Goal: Find specific page/section: Find specific page/section

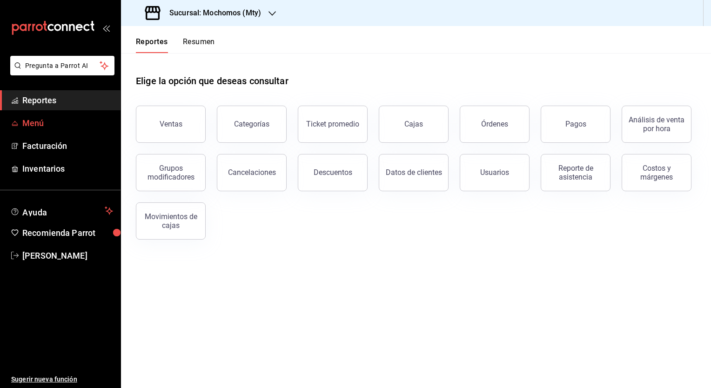
click at [29, 120] on span "Menú" at bounding box center [67, 123] width 91 height 13
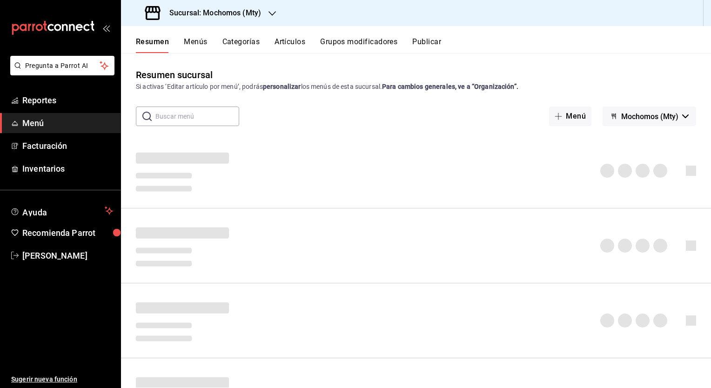
click at [292, 42] on button "Artículos" at bounding box center [290, 45] width 31 height 16
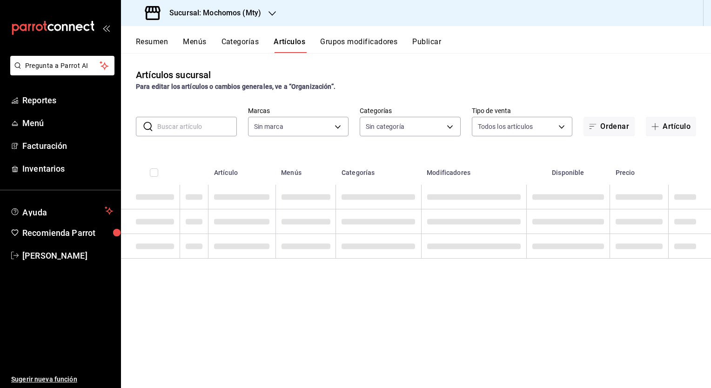
click at [167, 130] on input "text" at bounding box center [197, 126] width 80 height 19
type input "b352ad34-a903-4246-b8b1-197398375429"
type input "bl"
type input "ca062f0f-28a6-4a2e-835a-bf626b46f614,ff02f0f8-cf27-4ea8-b513-1d5c0356e4fc,aaf97…"
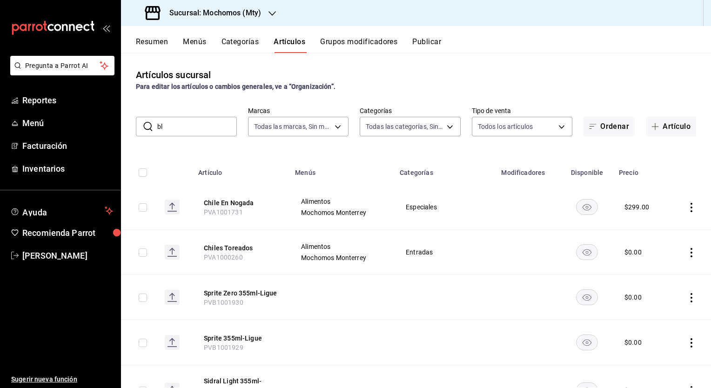
type input "BLEED"
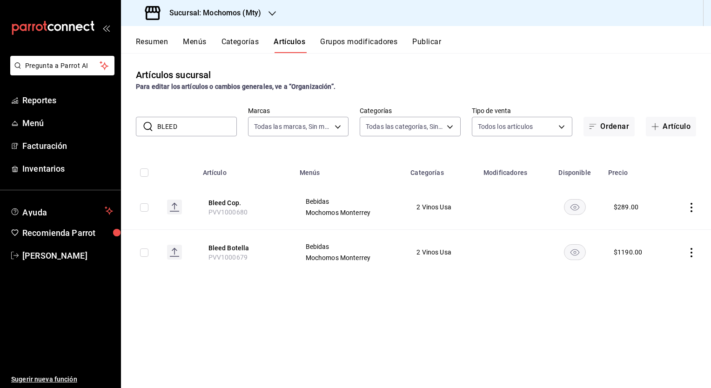
click at [266, 13] on div "Sucursal: Mochomos (Mty)" at bounding box center [203, 13] width 151 height 26
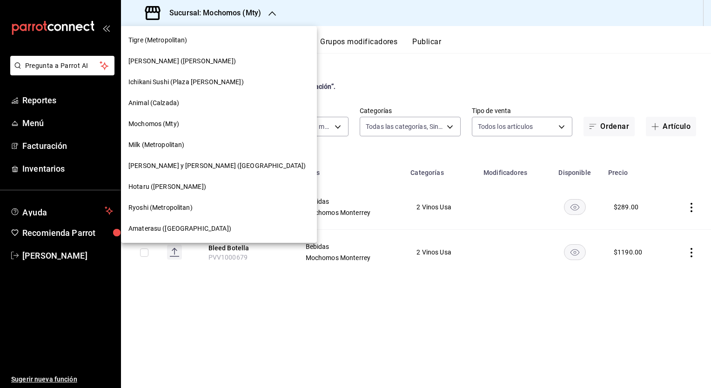
click at [154, 188] on span "Hotaru ([PERSON_NAME])" at bounding box center [167, 187] width 78 height 10
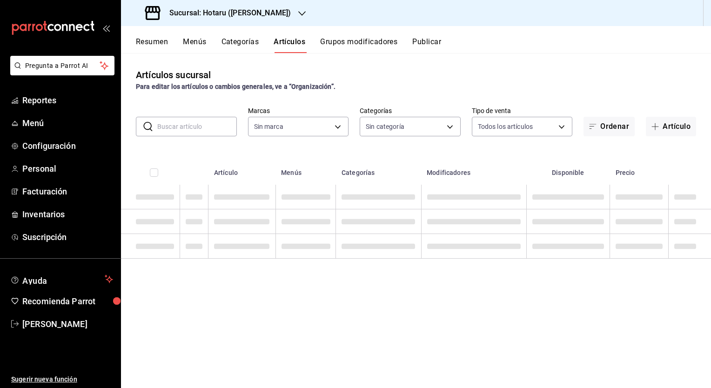
type input "c0b78d51-7925-43e8-b699-c52fb7c6d080,04492c64-33ac-4fe7-8ecc-c444235d9710,37f0f…"
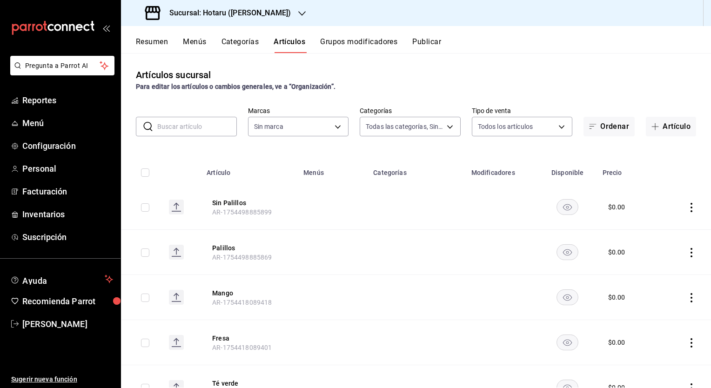
type input "c6f689f8-63fd-49a8-a607-35aea03ac6a9,619c758d-7c36-49c6-a756-e52d453908cb"
click at [182, 128] on input "text" at bounding box center [197, 126] width 80 height 19
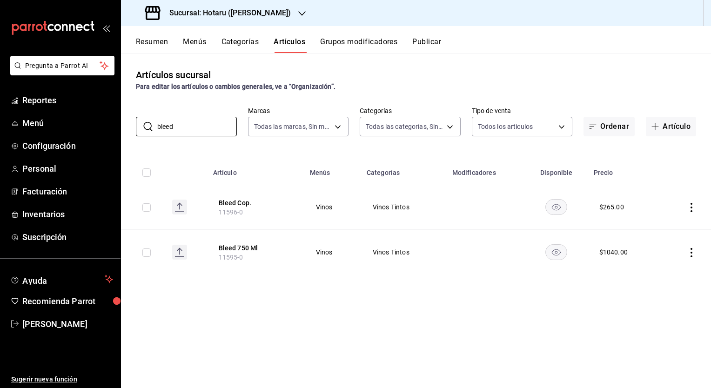
type input "bleed"
click at [298, 12] on icon "button" at bounding box center [301, 13] width 7 height 7
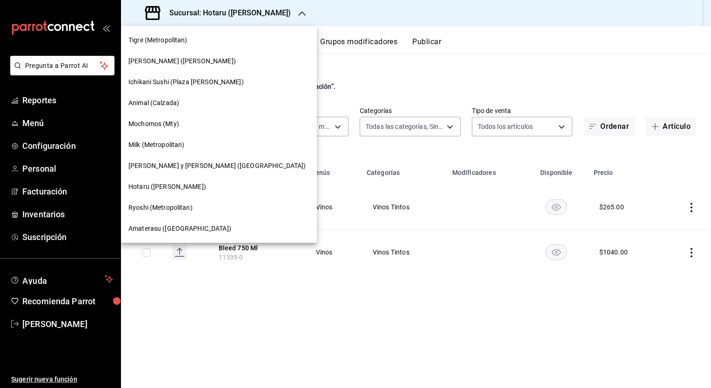
click at [150, 58] on span "[PERSON_NAME] ([PERSON_NAME])" at bounding box center [182, 61] width 108 height 10
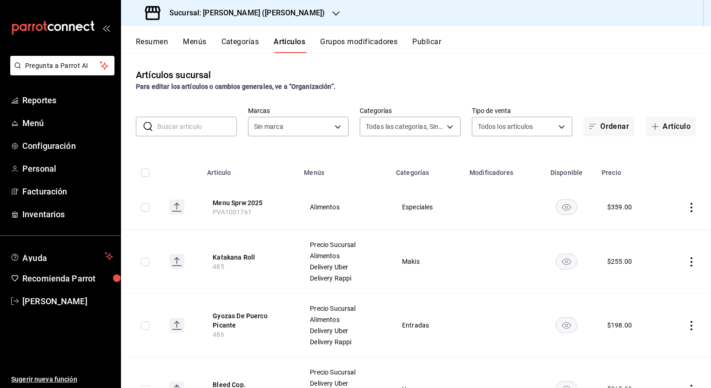
type input "0888166d-cafe-4314-b4ca-5cc39b3f8788,8e446e21-6018-4817-8190-f52a24a40d39,8cf1e…"
type input "3e284276-a834-4a39-bc59-2edda2d06158"
click at [169, 126] on input "text" at bounding box center [197, 126] width 80 height 19
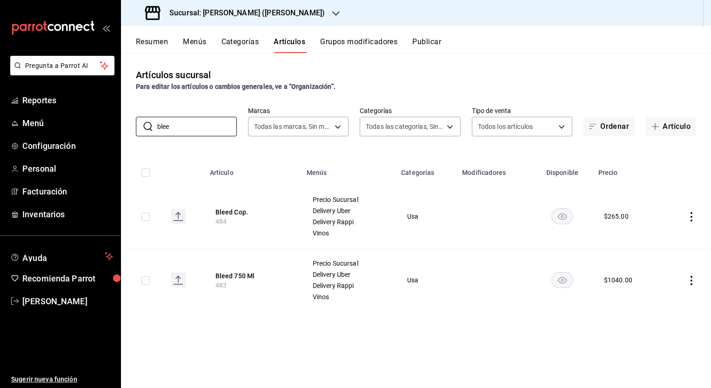
type input "blee"
click at [250, 13] on h3 "Sucursal: [PERSON_NAME] ([PERSON_NAME])" at bounding box center [243, 12] width 163 height 11
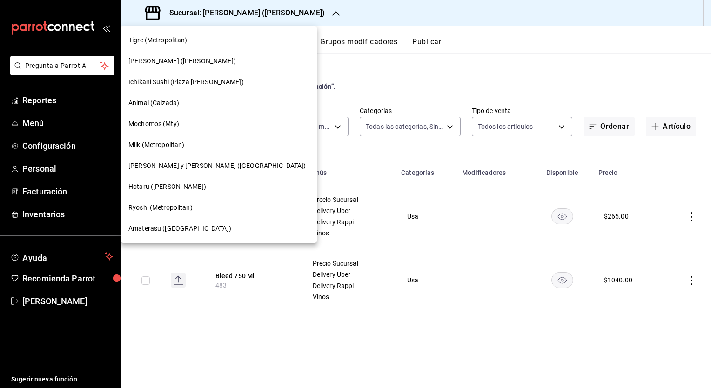
click at [156, 119] on span "Mochomos (Mty)" at bounding box center [153, 124] width 51 height 10
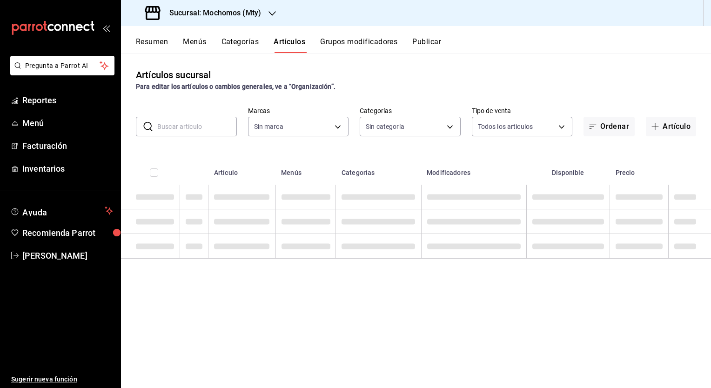
click at [177, 124] on input "text" at bounding box center [197, 126] width 80 height 19
type input "ca062f0f-28a6-4a2e-835a-bf626b46f614,ff02f0f8-cf27-4ea8-b513-1d5c0356e4fc,aaf97…"
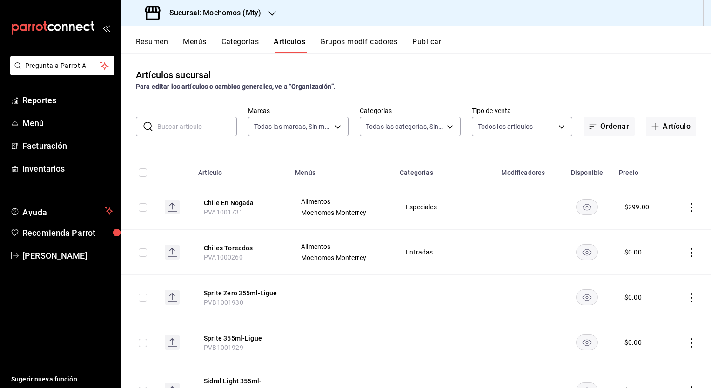
type input "b352ad34-a903-4246-b8b1-197398375429"
click at [175, 125] on input "bl" at bounding box center [197, 126] width 80 height 19
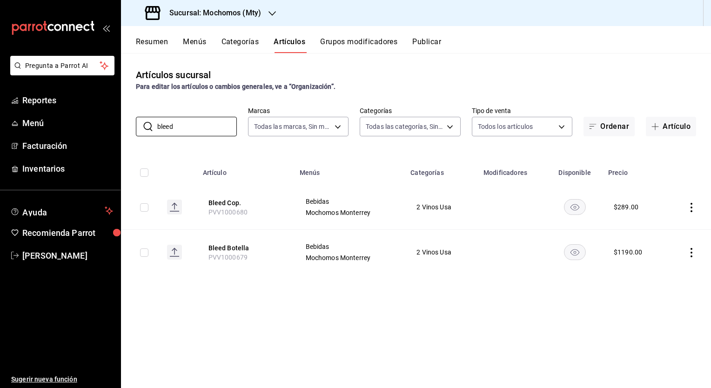
type input "bleed"
click at [204, 8] on h3 "Sucursal: Mochomos (Mty)" at bounding box center [211, 12] width 99 height 11
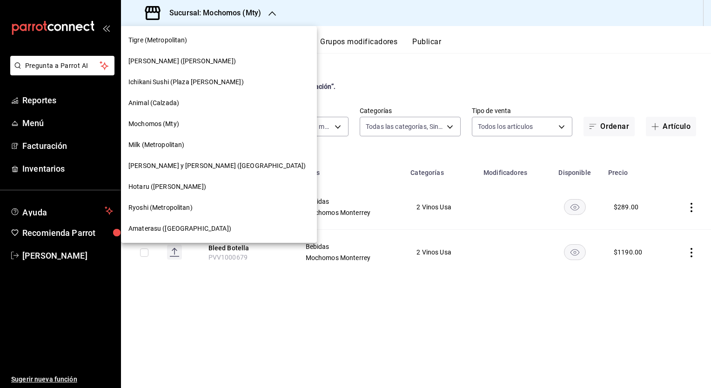
click at [145, 208] on span "Ryoshi (Metropolitan)" at bounding box center [160, 208] width 64 height 10
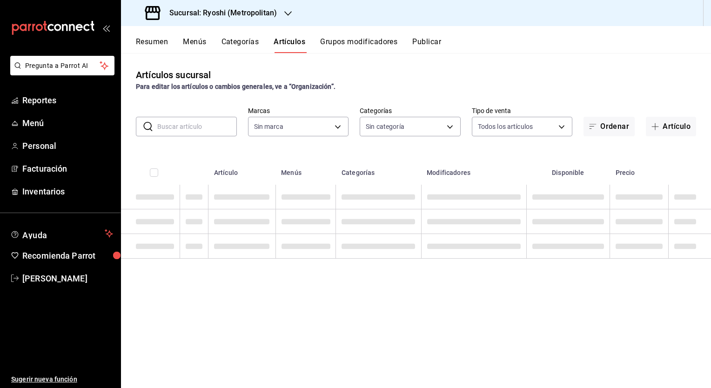
type input "feb80afa-84ca-40b4-b595-bfbaac699c32,812aad81-9313-4289-adaa-71f0113c50cb,f2911…"
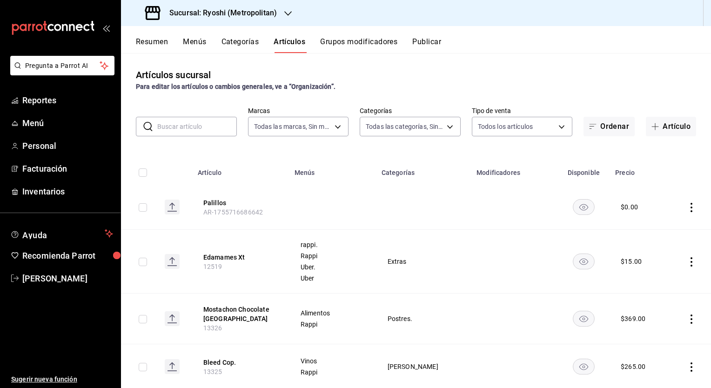
type input "afd8f7e0-6441-4225-b079-3ecb6f1759bb,a0f13850-a6cf-4674-87cd-ec670d2b59b9"
click at [186, 126] on input "text" at bounding box center [197, 126] width 80 height 19
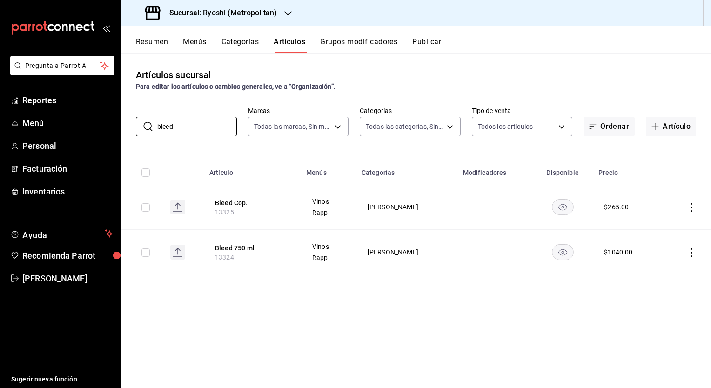
type input "bleed"
click at [269, 14] on h3 "Sucursal: Ryoshi (Metropolitan)" at bounding box center [219, 12] width 115 height 11
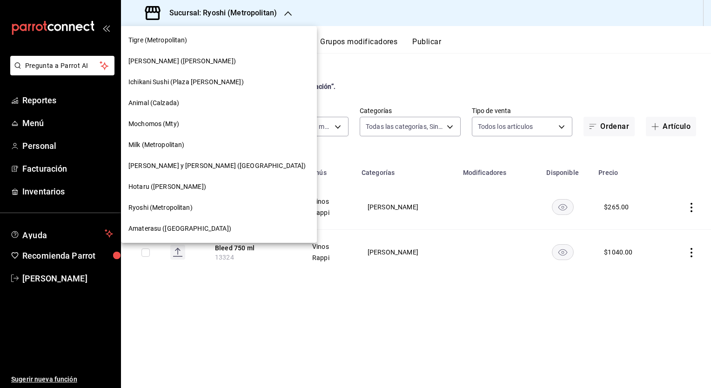
click at [141, 143] on span "Milk (Metropolitan)" at bounding box center [156, 145] width 56 height 10
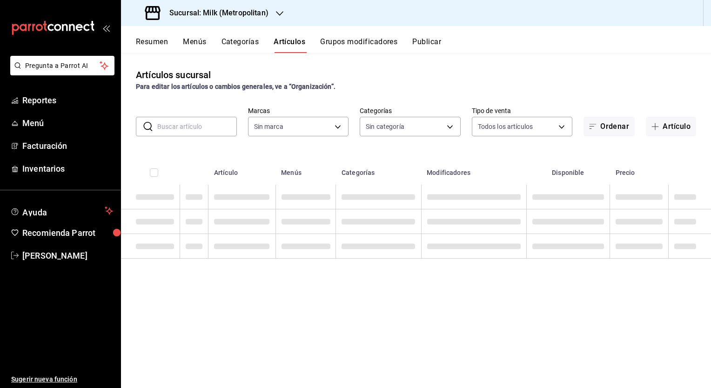
type input "fbf31d31-2f2b-4237-995d-38390db3ab3c,31a0c446-79f5-47bd-9ac6-7558eafd8a6e,879ad…"
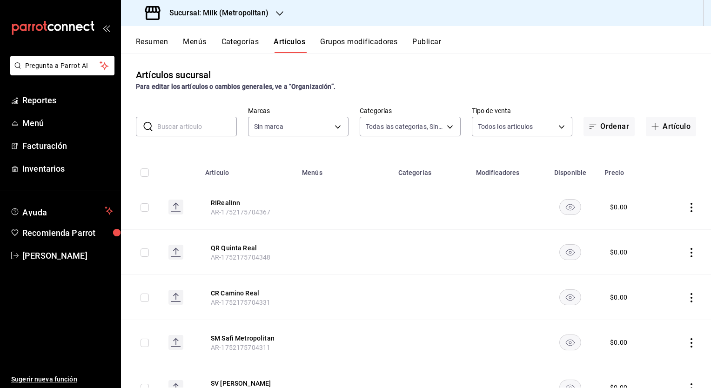
click at [186, 131] on input "text" at bounding box center [197, 126] width 80 height 19
type input "57c9fc47-e65f-4221-a10c-96a6466a6251"
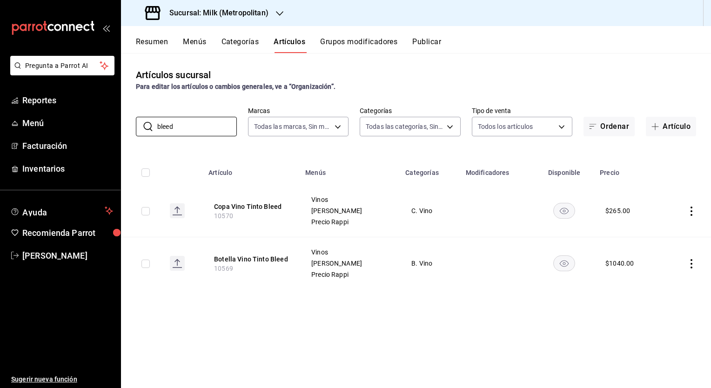
type input "bleed"
click at [230, 16] on h3 "Sucursal: Milk (Metropolitan)" at bounding box center [215, 12] width 107 height 11
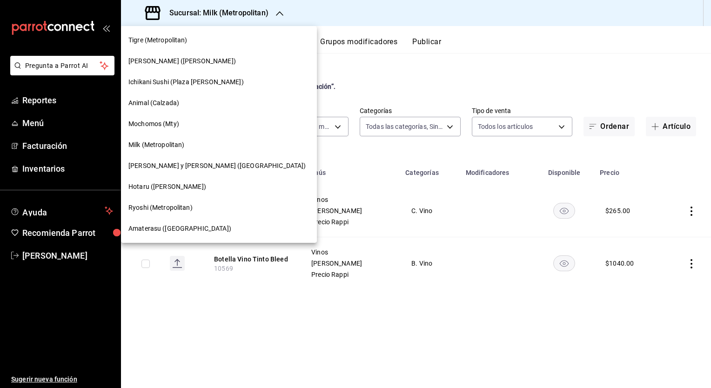
click at [167, 162] on span "[PERSON_NAME] y [PERSON_NAME] ([GEOGRAPHIC_DATA])" at bounding box center [216, 166] width 177 height 10
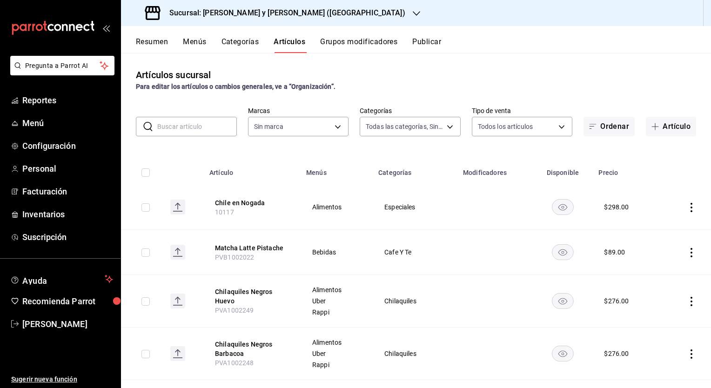
type input "463cbe58-69f9-49c2-85c9-e7a3a82fd125,93b19971-b18f-4184-ad12-5f617cec116c,3e3b7…"
type input "5c4b5436-b9cd-4a1a-b4e8-85329c7394cf"
click at [189, 127] on input "text" at bounding box center [197, 126] width 80 height 19
type input "bleed"
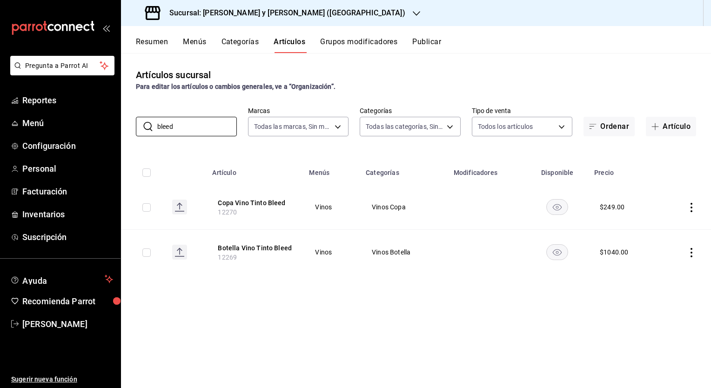
click at [259, 12] on h3 "Sucursal: [PERSON_NAME] y [PERSON_NAME] ([GEOGRAPHIC_DATA])" at bounding box center [283, 12] width 243 height 11
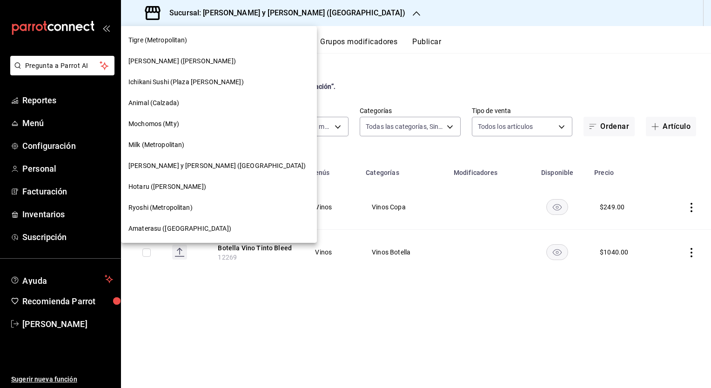
click at [148, 39] on span "Tigre (Metropolitan)" at bounding box center [157, 40] width 59 height 10
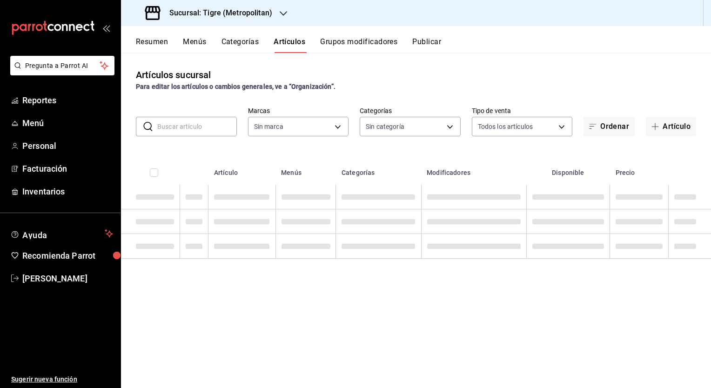
type input "95de3a49-3e71-4222-9a00-2b077991daeb,0ce31c32-a5a6-498b-be74-31ce48fb35ae,30be1…"
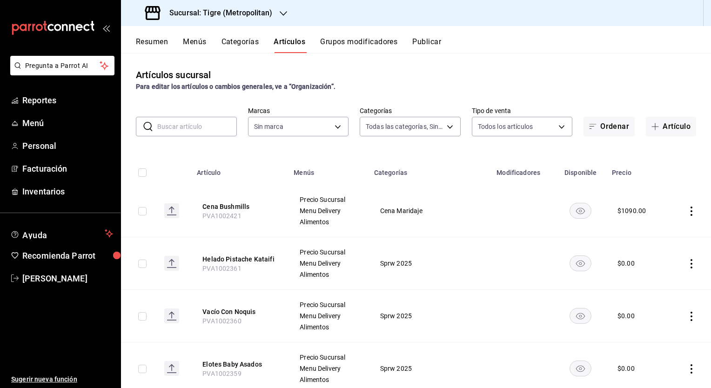
type input "d2a20516-989b-40fe-838d-c8b0b31ef0ff"
click at [209, 128] on input "text" at bounding box center [197, 126] width 80 height 19
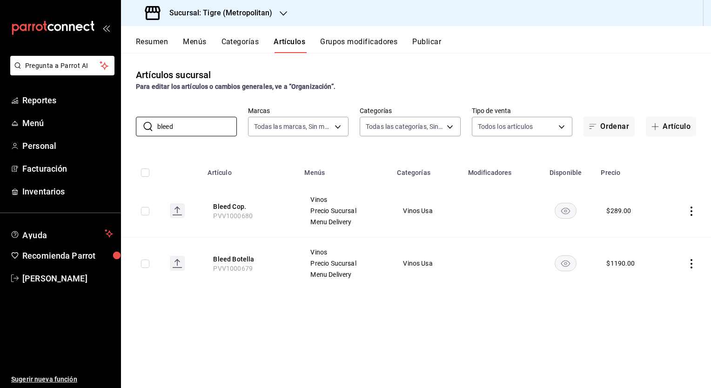
drag, startPoint x: 164, startPoint y: 128, endPoint x: 128, endPoint y: 122, distance: 36.7
click at [128, 122] on div "​ bleed ​ Marcas Todas las marcas, Sin marca d2a20516-989b-40fe-838d-c8b0b31ef0…" at bounding box center [416, 122] width 590 height 30
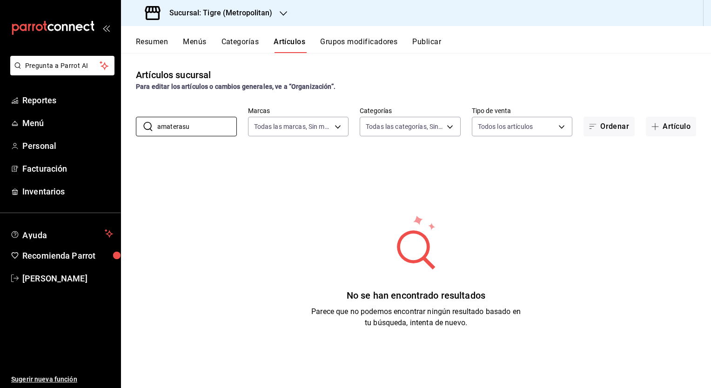
type input "amaterasu"
click at [236, 10] on h3 "Sucursal: Tigre (Metropolitan)" at bounding box center [217, 12] width 110 height 11
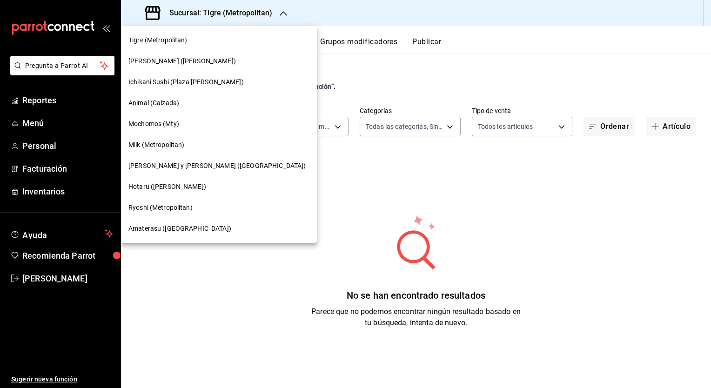
click at [151, 228] on span "Amaterasu ([GEOGRAPHIC_DATA])" at bounding box center [179, 229] width 103 height 10
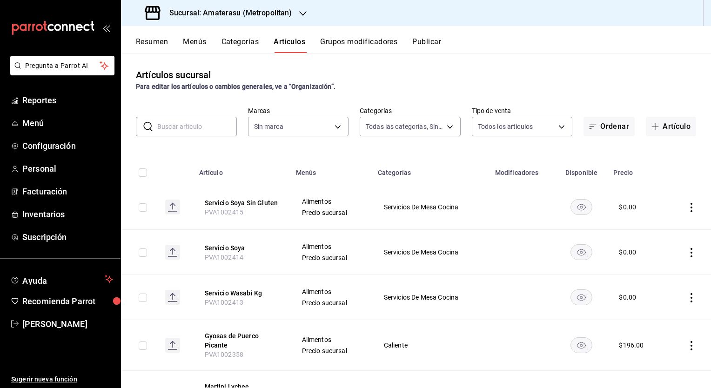
type input "087d9878-8a04-48ff-ab24-0b3ef0fdf69f,f9a59ea1-282a-4f27-8dee-44d2a5bc8fe2,3473a…"
type input "e4cd7fcb-d45b-43ae-a99f-ad4ccfcd9032,f3afaab8-8c3d-4e49-a299-af9bdf6027b2"
click at [187, 121] on input "text" at bounding box center [197, 126] width 80 height 19
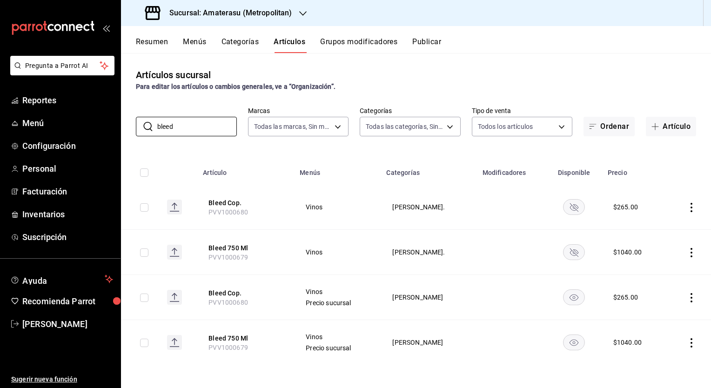
type input "bleed"
click at [221, 130] on input "bleed" at bounding box center [197, 126] width 80 height 19
click at [265, 14] on h3 "Sucursal: Amaterasu (Metropolitan)" at bounding box center [227, 12] width 130 height 11
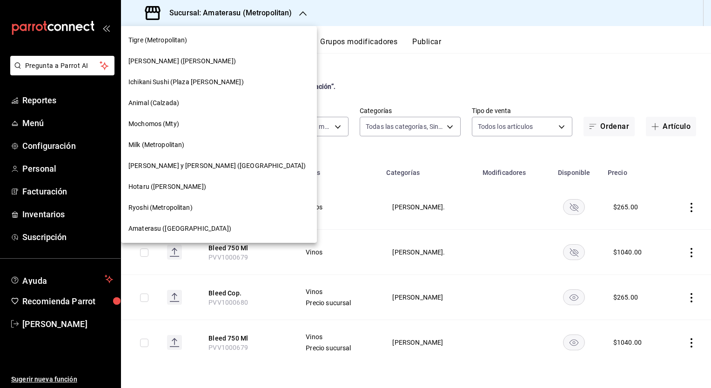
click at [169, 61] on span "[PERSON_NAME] ([PERSON_NAME])" at bounding box center [182, 61] width 108 height 10
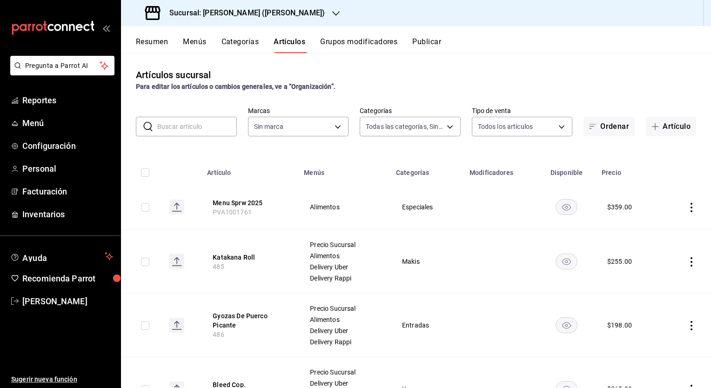
type input "0888166d-cafe-4314-b4ca-5cc39b3f8788,8e446e21-6018-4817-8190-f52a24a40d39,8cf1e…"
type input "3e284276-a834-4a39-bc59-2edda2d06158"
click at [200, 129] on input "text" at bounding box center [197, 126] width 80 height 19
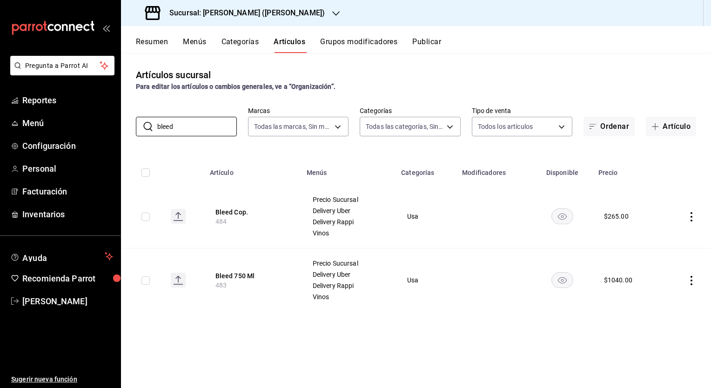
type input "bleed"
click at [290, 8] on h3 "Sucursal: [PERSON_NAME] ([PERSON_NAME])" at bounding box center [243, 12] width 163 height 11
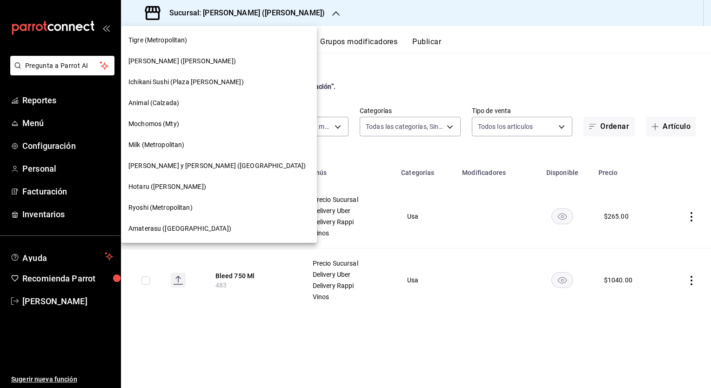
click at [158, 142] on span "Milk (Metropolitan)" at bounding box center [156, 145] width 56 height 10
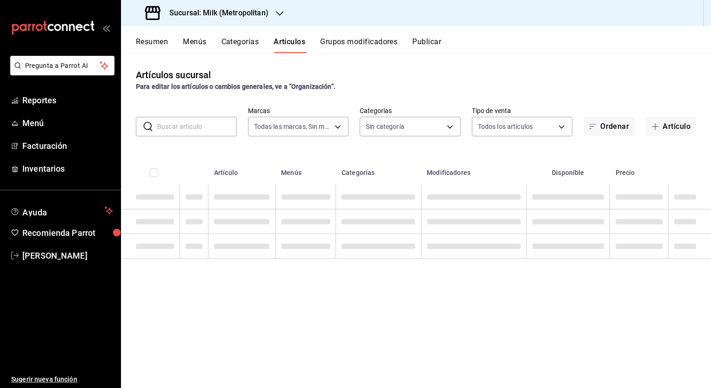
type input "57c9fc47-e65f-4221-a10c-96a6466a6251"
type input "fbf31d31-2f2b-4237-995d-38390db3ab3c,31a0c446-79f5-47bd-9ac6-7558eafd8a6e,879ad…"
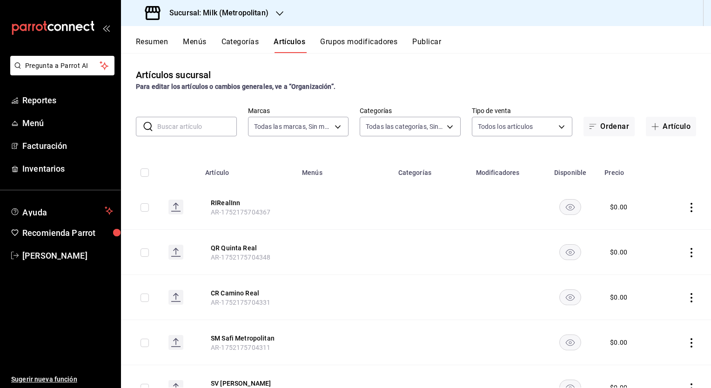
click at [183, 128] on input "text" at bounding box center [197, 126] width 80 height 19
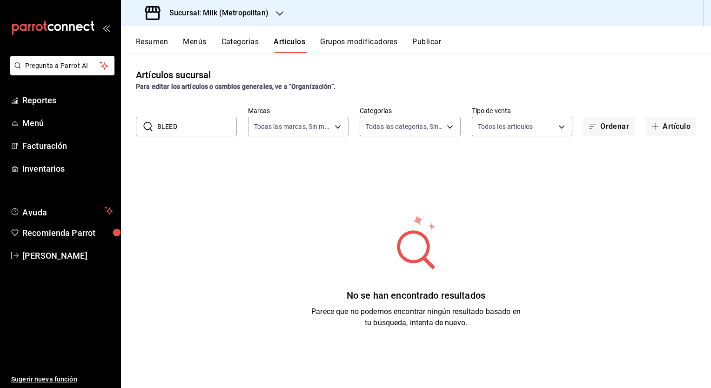
type input "BLEED"
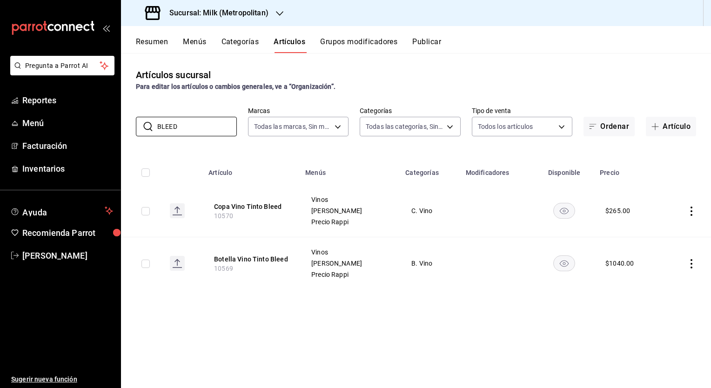
click at [251, 10] on h3 "Sucursal: Milk (Metropolitan)" at bounding box center [215, 12] width 107 height 11
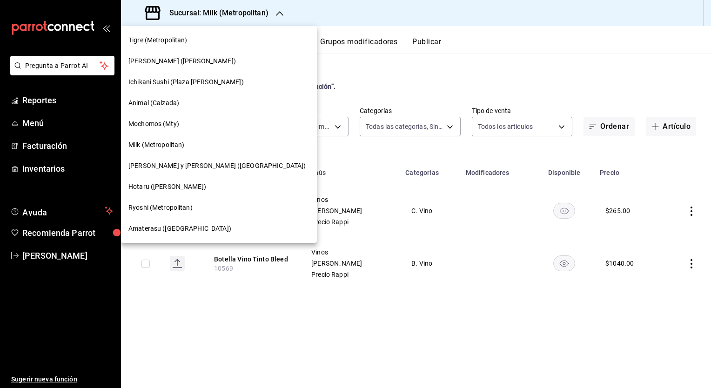
click at [160, 165] on span "[PERSON_NAME] y [PERSON_NAME] ([GEOGRAPHIC_DATA])" at bounding box center [216, 166] width 177 height 10
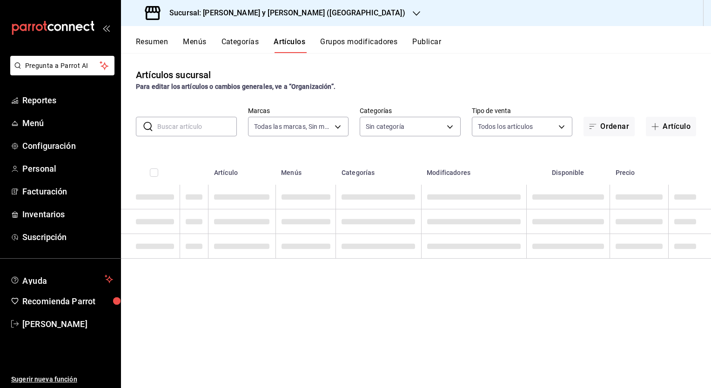
type input "5c4b5436-b9cd-4a1a-b4e8-85329c7394cf"
type input "463cbe58-69f9-49c2-85c9-e7a3a82fd125,93b19971-b18f-4184-ad12-5f617cec116c,3e3b7…"
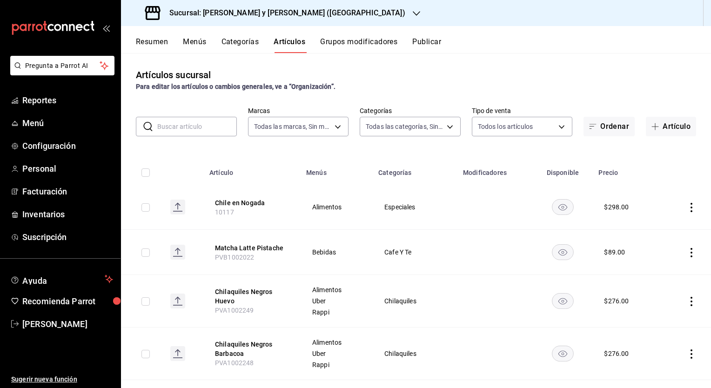
click at [186, 134] on input "text" at bounding box center [197, 126] width 80 height 19
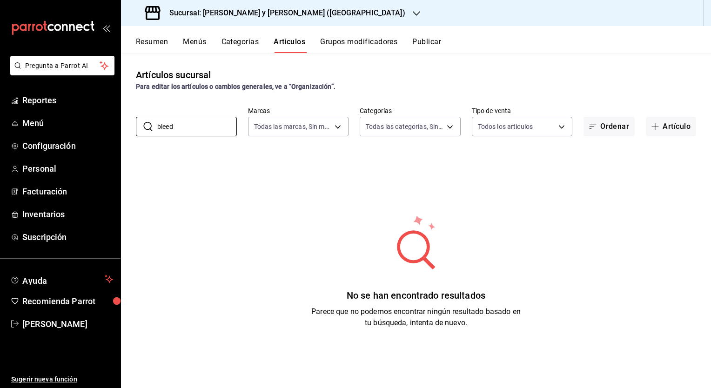
type input "bleed"
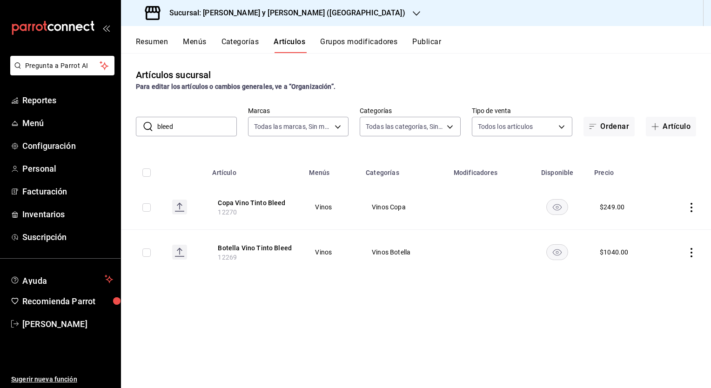
click at [278, 308] on div "Artículos sucursal Para editar los artículos o cambios generales, ve a “Organiz…" at bounding box center [416, 220] width 590 height 335
click at [260, 311] on div "Artículos sucursal Para editar los artículos o cambios generales, ve a “Organiz…" at bounding box center [416, 220] width 590 height 335
click at [260, 13] on h3 "Sucursal: [PERSON_NAME] y [PERSON_NAME] ([GEOGRAPHIC_DATA])" at bounding box center [283, 12] width 243 height 11
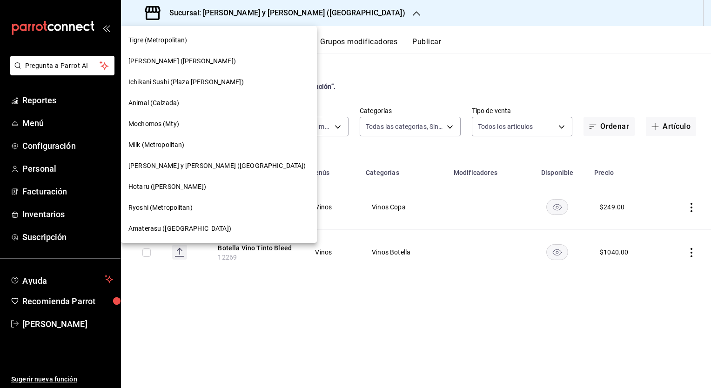
click at [182, 184] on div "Hotaru ([PERSON_NAME])" at bounding box center [218, 187] width 181 height 10
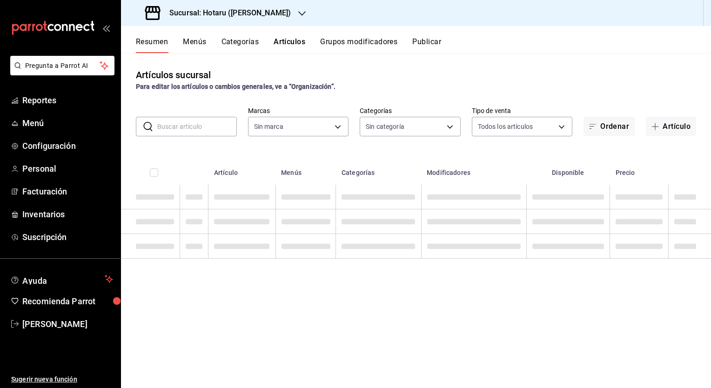
type input "c0b78d51-7925-43e8-b699-c52fb7c6d080,04492c64-33ac-4fe7-8ecc-c444235d9710,37f0f…"
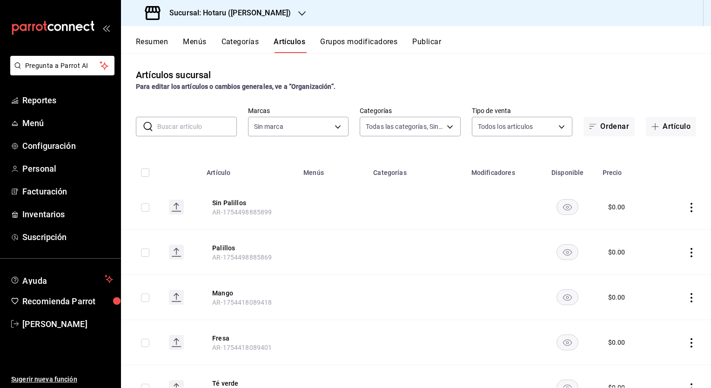
type input "c6f689f8-63fd-49a8-a607-35aea03ac6a9,619c758d-7c36-49c6-a756-e52d453908cb"
click at [175, 121] on input "text" at bounding box center [197, 126] width 80 height 19
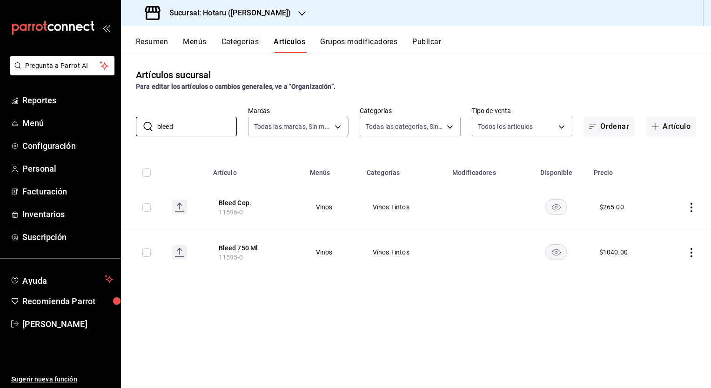
type input "bleed"
click at [294, 322] on div "Artículos sucursal Para editar los artículos o cambios generales, ve a “Organiz…" at bounding box center [416, 220] width 590 height 335
click at [175, 11] on h3 "Sucursal: Hotaru ([PERSON_NAME])" at bounding box center [226, 12] width 129 height 11
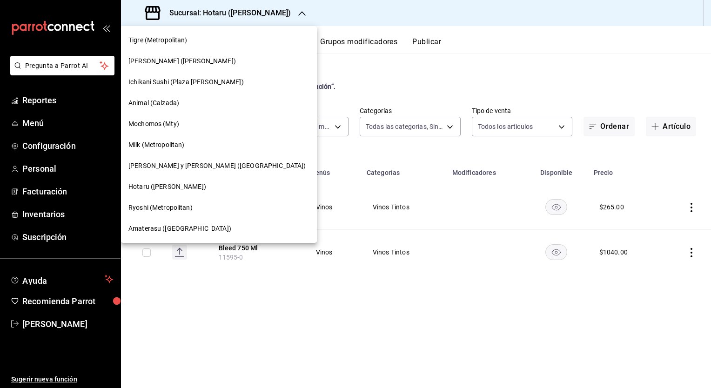
click at [173, 207] on span "Ryoshi (Metropolitan)" at bounding box center [160, 208] width 64 height 10
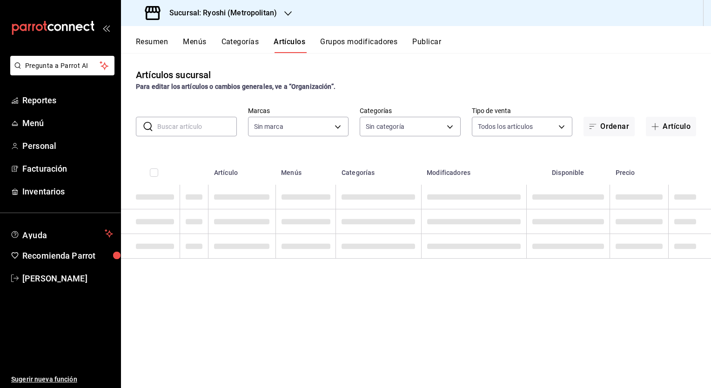
type input "afd8f7e0-6441-4225-b079-3ecb6f1759bb,a0f13850-a6cf-4674-87cd-ec670d2b59b9"
type input "feb80afa-84ca-40b4-b595-bfbaac699c32,812aad81-9313-4289-adaa-71f0113c50cb,f2911…"
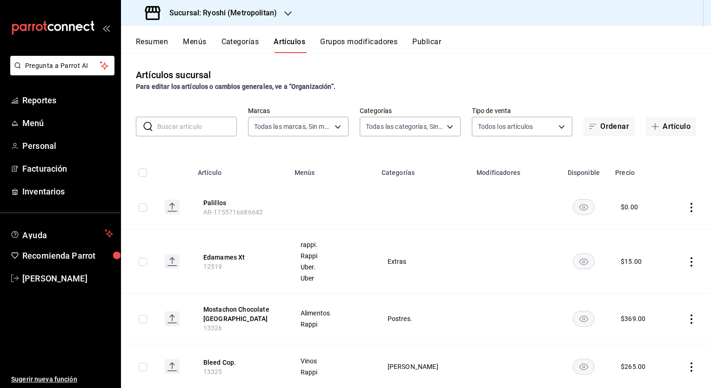
click at [192, 124] on input "text" at bounding box center [197, 126] width 80 height 19
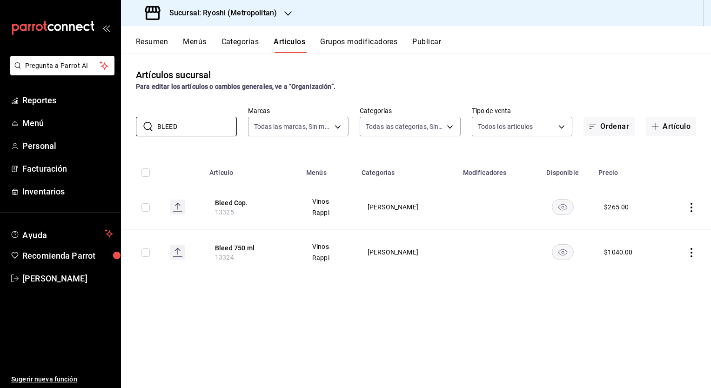
type input "BLEED"
click at [242, 312] on div "Artículos sucursal Para editar los artículos o cambios generales, ve a “Organiz…" at bounding box center [416, 220] width 590 height 335
click at [229, 13] on h3 "Sucursal: Ryoshi (Metropolitan)" at bounding box center [219, 12] width 115 height 11
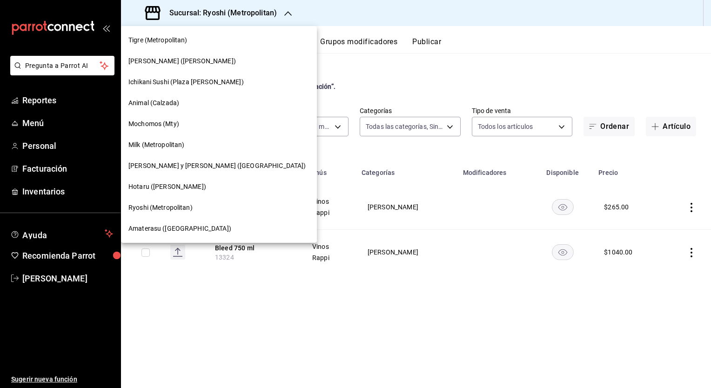
click at [160, 226] on span "Amaterasu ([GEOGRAPHIC_DATA])" at bounding box center [179, 229] width 103 height 10
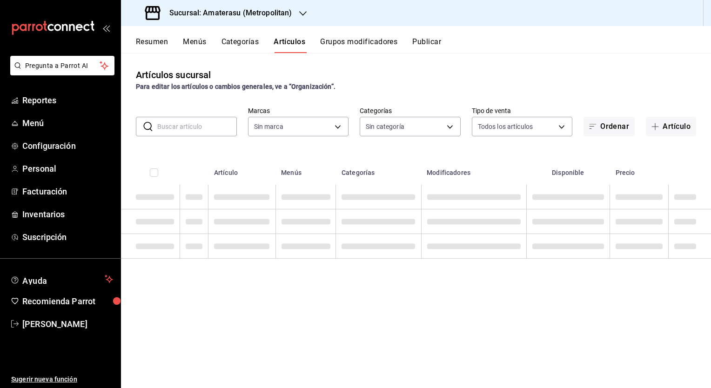
click at [199, 126] on input "text" at bounding box center [197, 126] width 80 height 19
type input "087d9878-8a04-48ff-ab24-0b3ef0fdf69f,f9a59ea1-282a-4f27-8dee-44d2a5bc8fe2,3473a…"
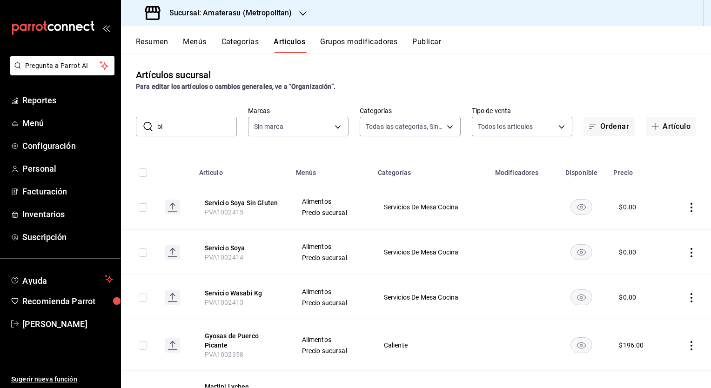
type input "ble"
type input "e4cd7fcb-d45b-43ae-a99f-ad4ccfcd9032,f3afaab8-8c3d-4e49-a299-af9bdf6027b2"
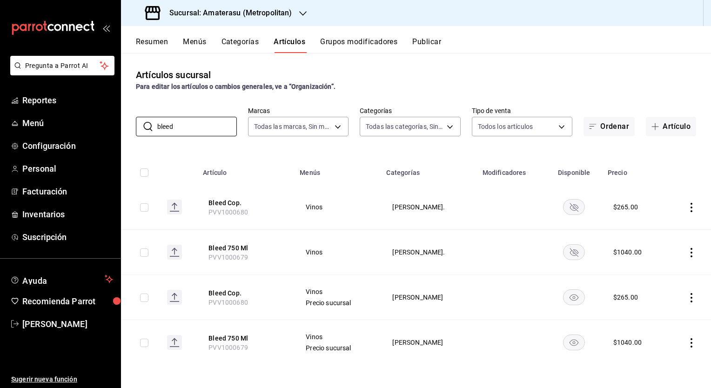
type input "bleed"
